Goal: Transaction & Acquisition: Purchase product/service

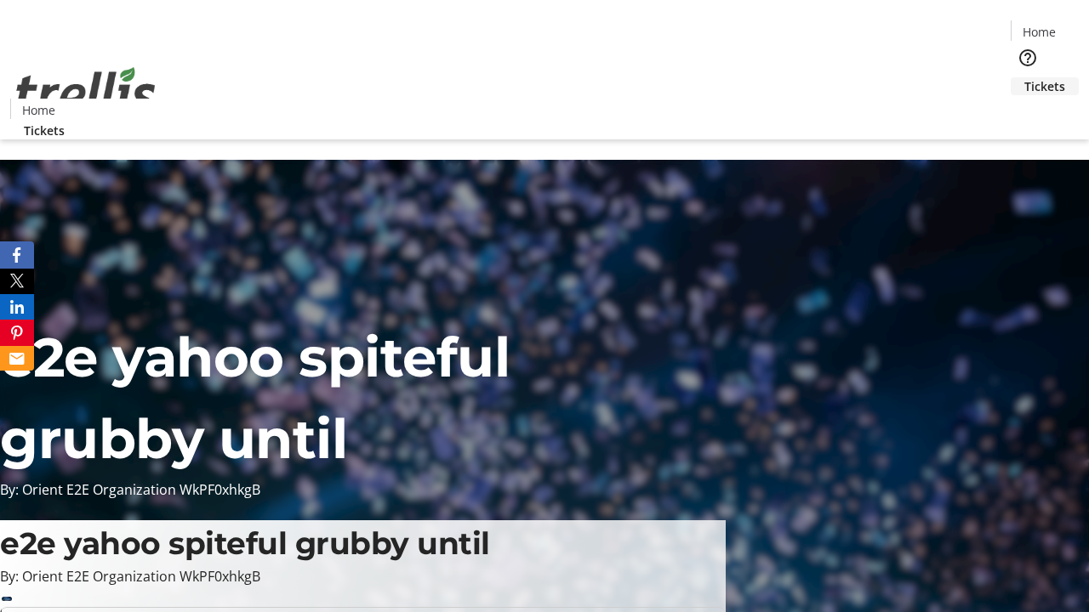
click at [1024, 77] on span "Tickets" at bounding box center [1044, 86] width 41 height 18
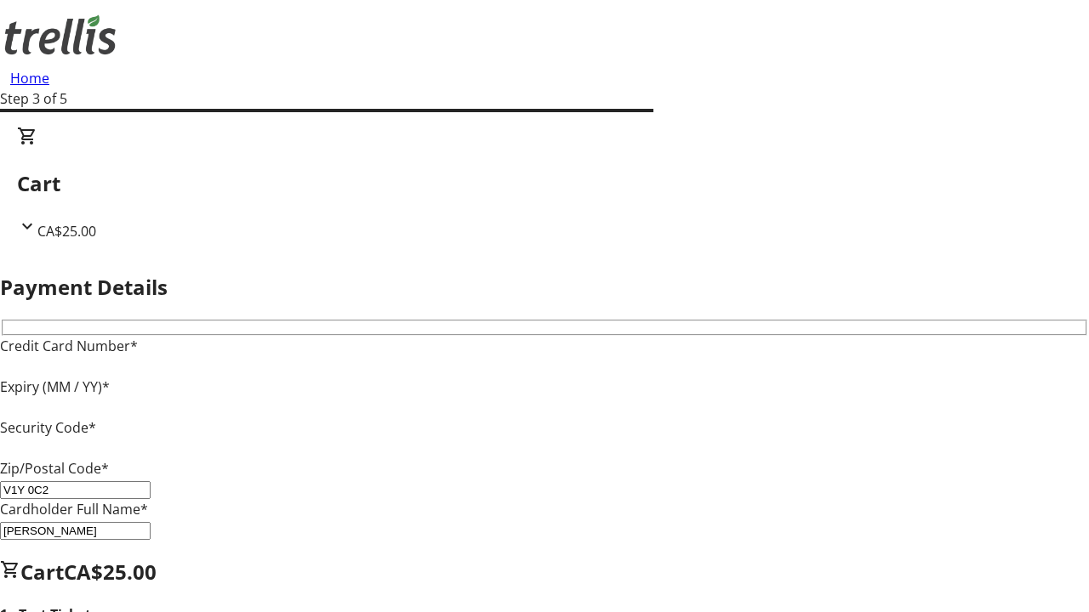
type input "V1Y 0C2"
